Goal: Transaction & Acquisition: Purchase product/service

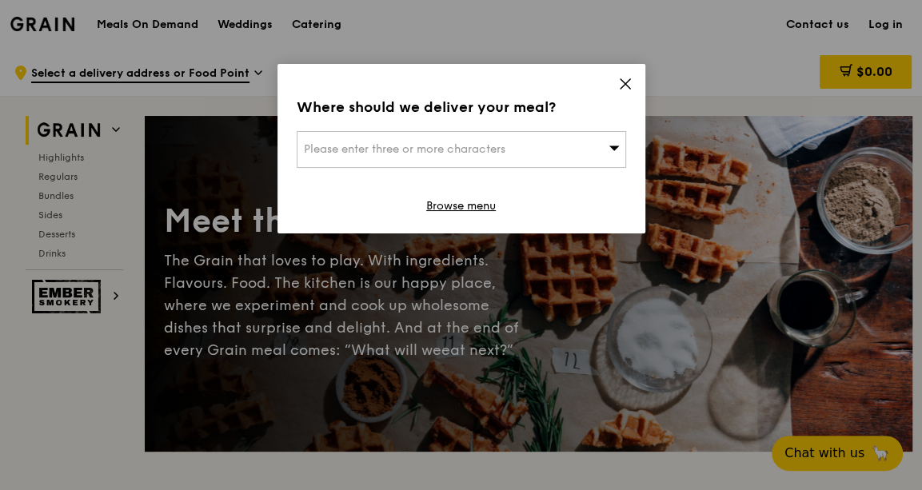
click at [627, 87] on icon at bounding box center [625, 84] width 10 height 10
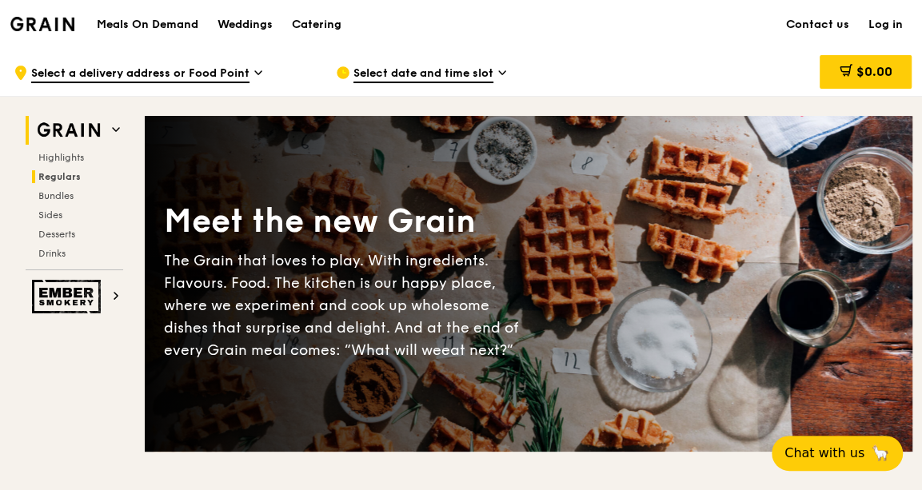
click at [71, 177] on span "Regulars" at bounding box center [59, 176] width 42 height 11
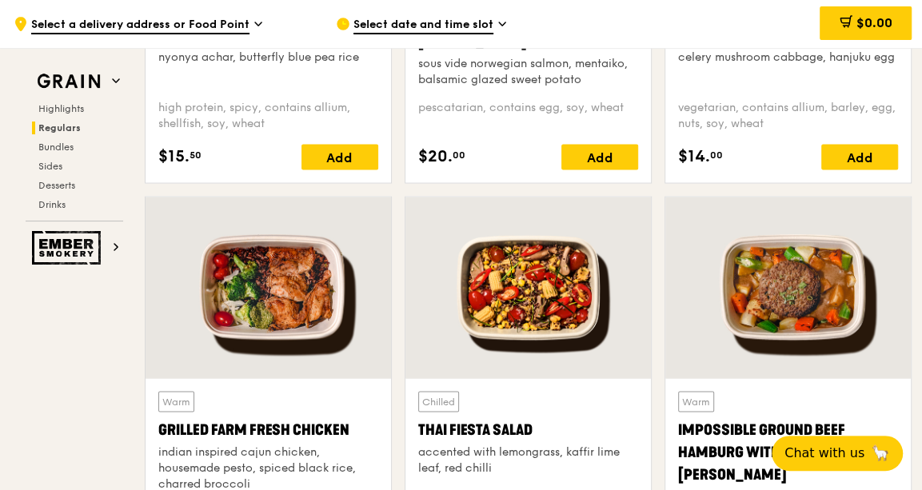
scroll to position [1772, 0]
